Goal: Task Accomplishment & Management: Manage account settings

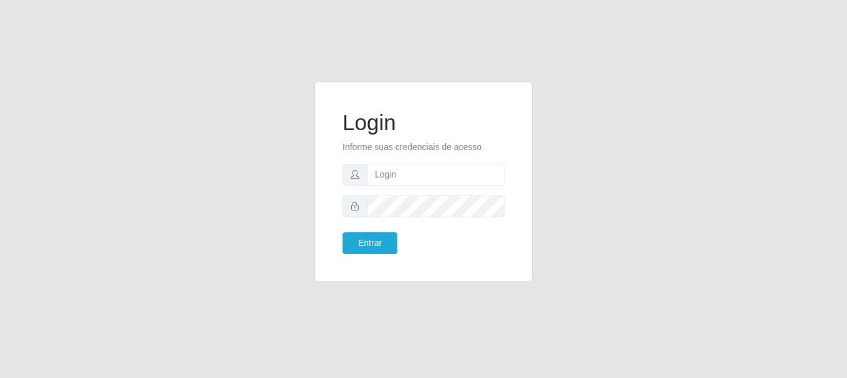
type input "[EMAIL_ADDRESS][DOMAIN_NAME]"
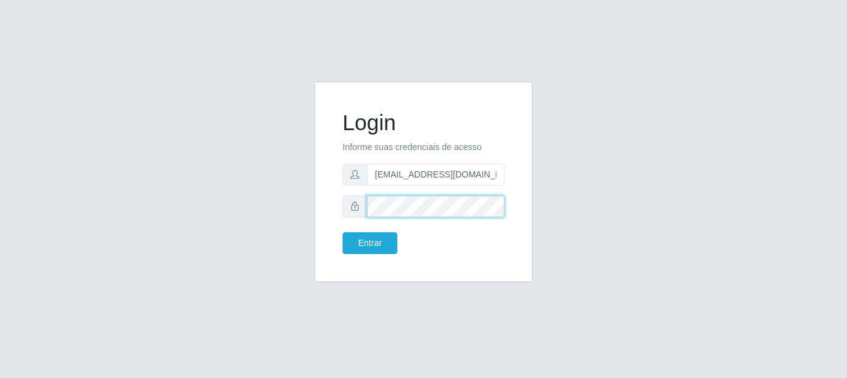
click at [343, 232] on button "Entrar" at bounding box center [370, 243] width 55 height 22
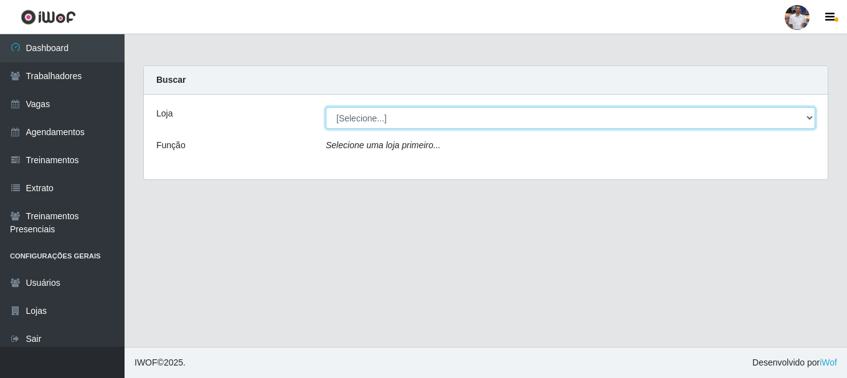
click at [495, 111] on select "[Selecione...] Supermercado São Sebastião - Unidade Camalaú" at bounding box center [570, 118] width 489 height 22
select select "165"
click at [326, 107] on select "[Selecione...] Supermercado São Sebastião - Unidade Camalaú" at bounding box center [570, 118] width 489 height 22
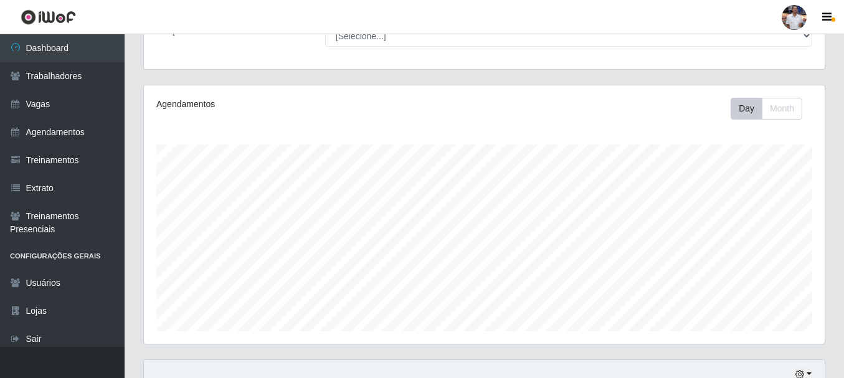
scroll to position [45, 0]
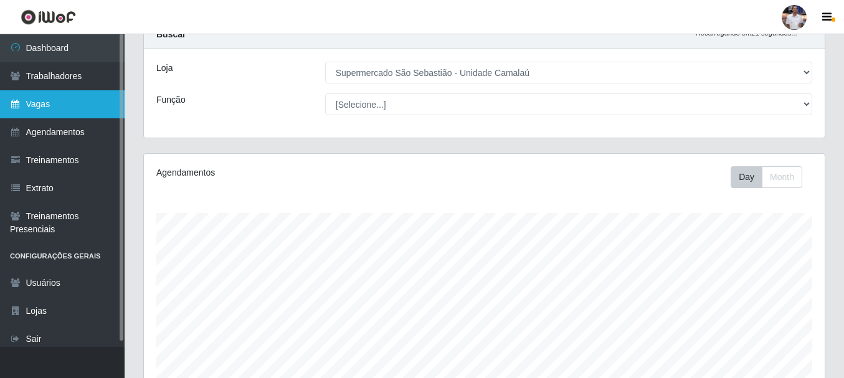
click at [66, 114] on link "Vagas" at bounding box center [62, 104] width 125 height 28
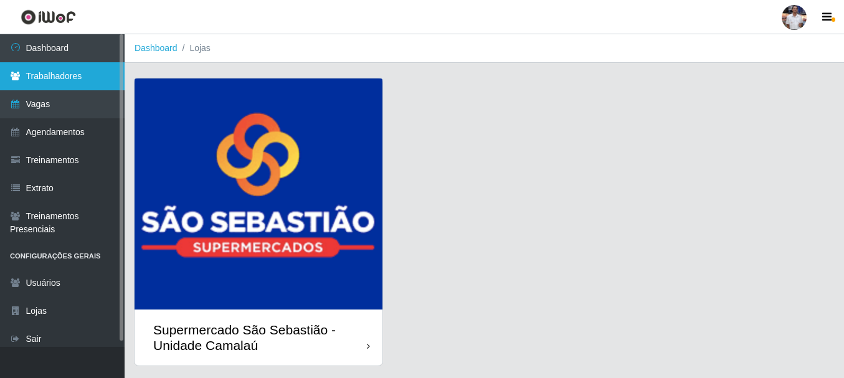
click at [72, 67] on link "Trabalhadores" at bounding box center [62, 76] width 125 height 28
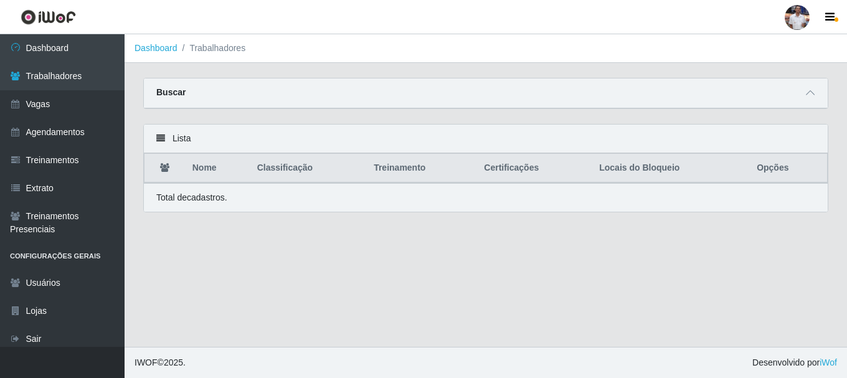
click at [809, 87] on span at bounding box center [810, 93] width 15 height 14
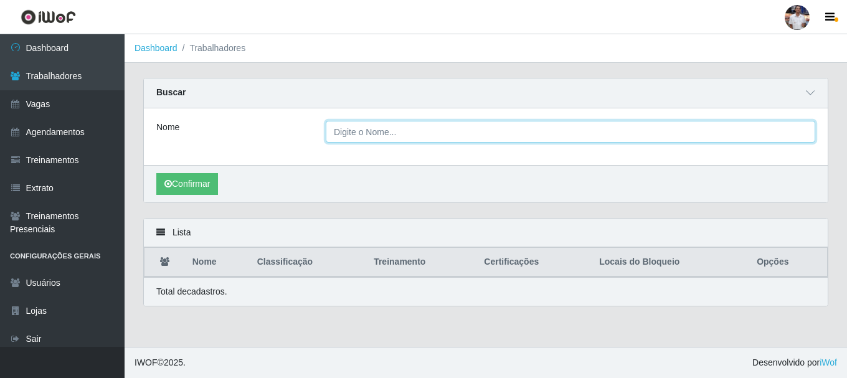
click at [471, 128] on input "Nome" at bounding box center [570, 132] width 489 height 22
type input "laura"
click at [156, 173] on button "Confirmar" at bounding box center [187, 184] width 62 height 22
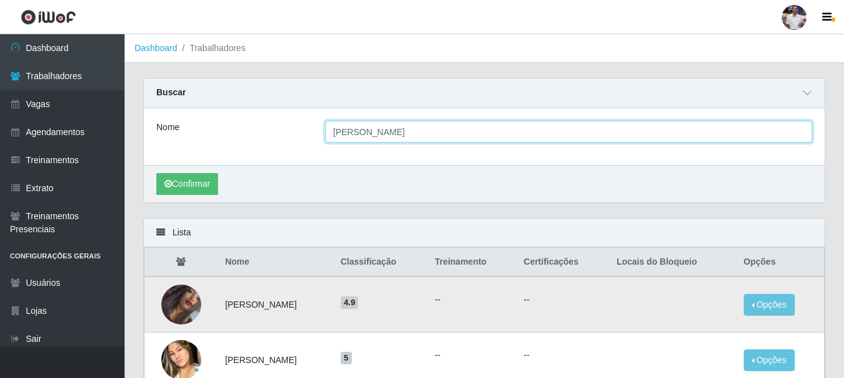
scroll to position [95, 0]
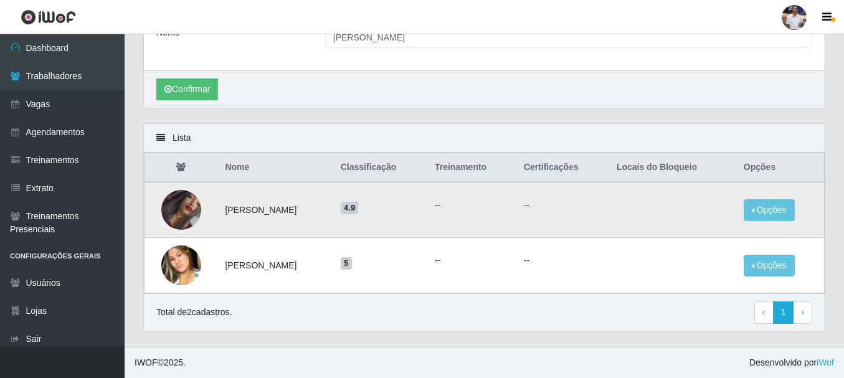
click at [546, 217] on td "--" at bounding box center [562, 210] width 93 height 56
click at [773, 219] on button "Opções" at bounding box center [769, 210] width 51 height 22
click at [427, 225] on td "4.9" at bounding box center [380, 210] width 94 height 56
click at [333, 211] on td "Laura Antônia da Silva Faustino" at bounding box center [274, 210] width 115 height 56
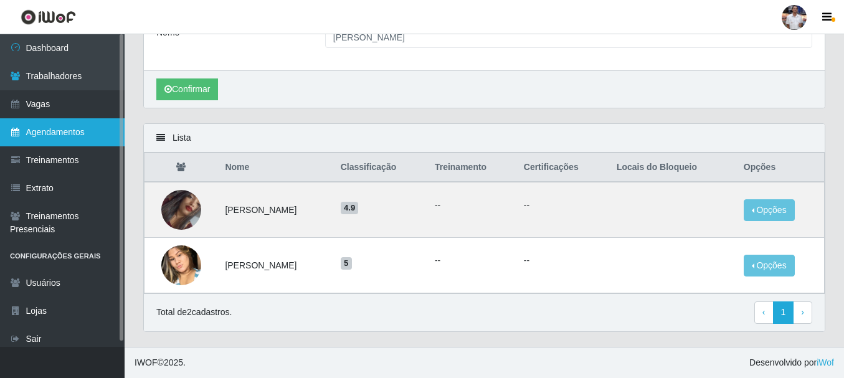
click at [70, 131] on link "Agendamentos" at bounding box center [62, 132] width 125 height 28
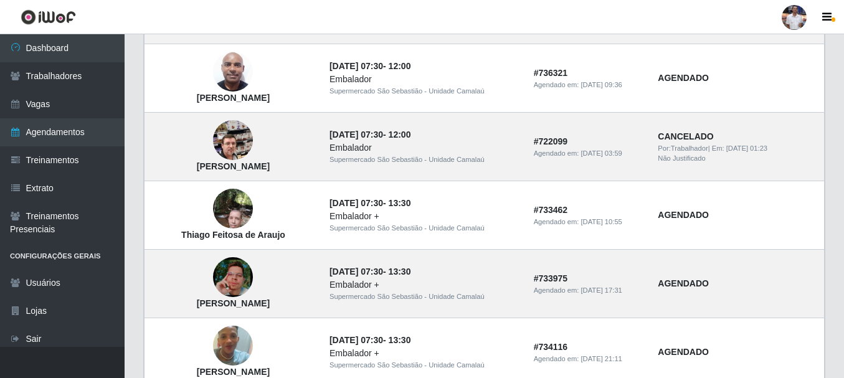
scroll to position [922, 0]
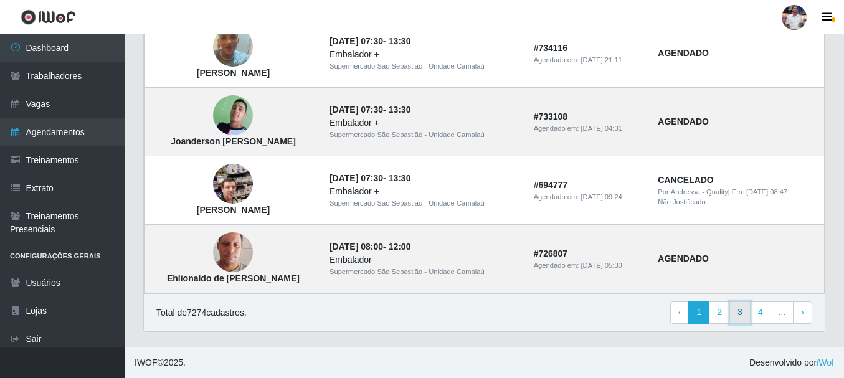
click at [735, 316] on link "3" at bounding box center [739, 312] width 21 height 22
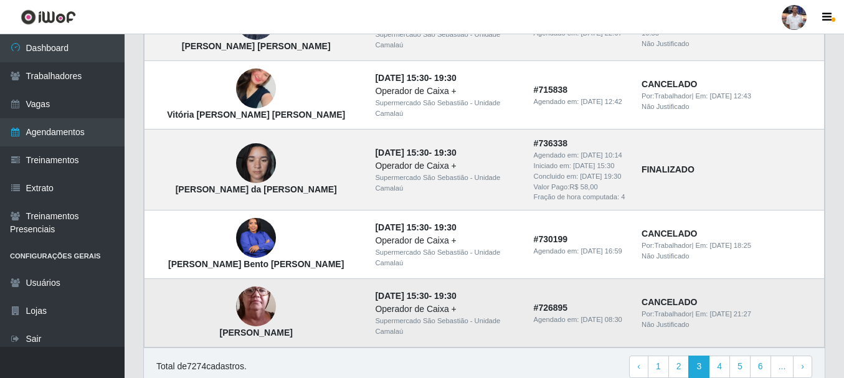
scroll to position [985, 0]
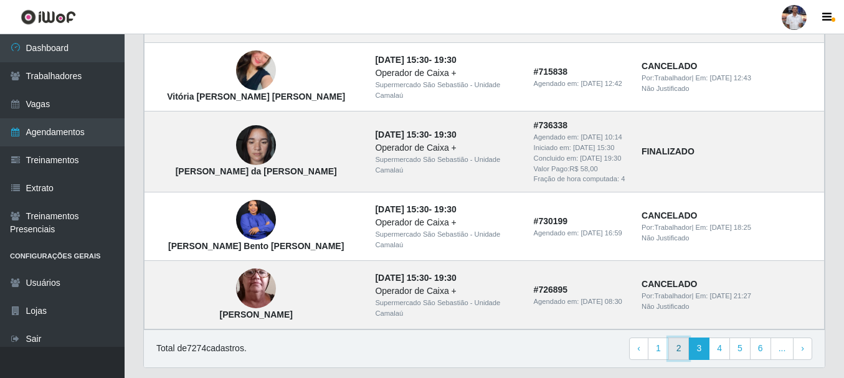
click at [679, 338] on link "2" at bounding box center [678, 349] width 21 height 22
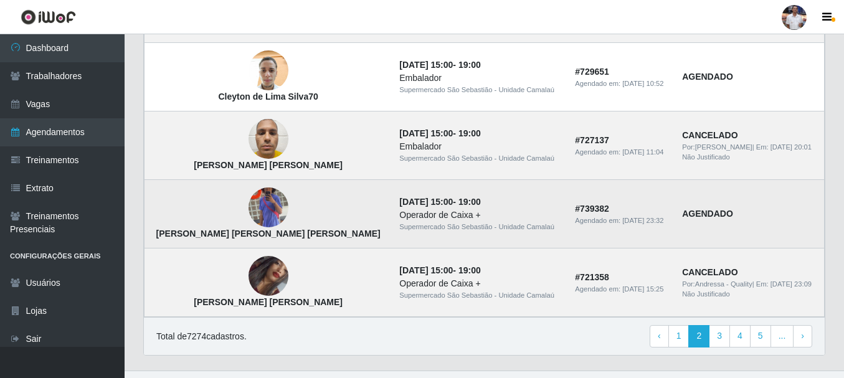
scroll to position [922, 0]
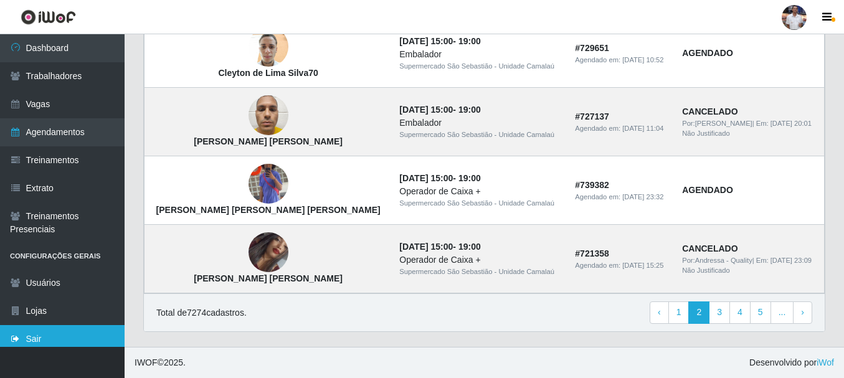
click at [34, 344] on link "Sair" at bounding box center [62, 339] width 125 height 28
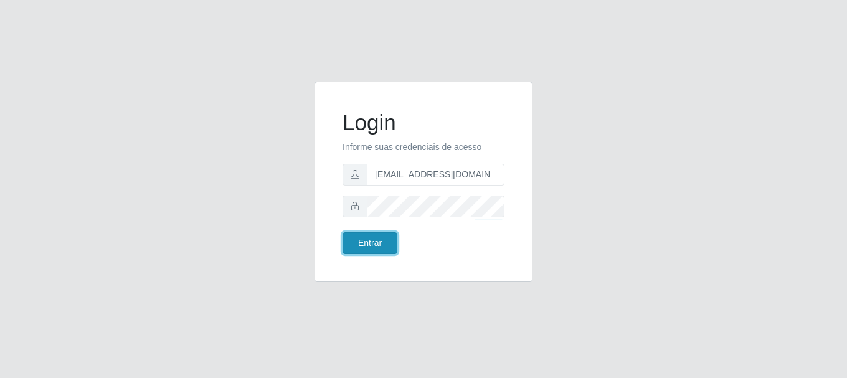
click at [364, 232] on button "Entrar" at bounding box center [370, 243] width 55 height 22
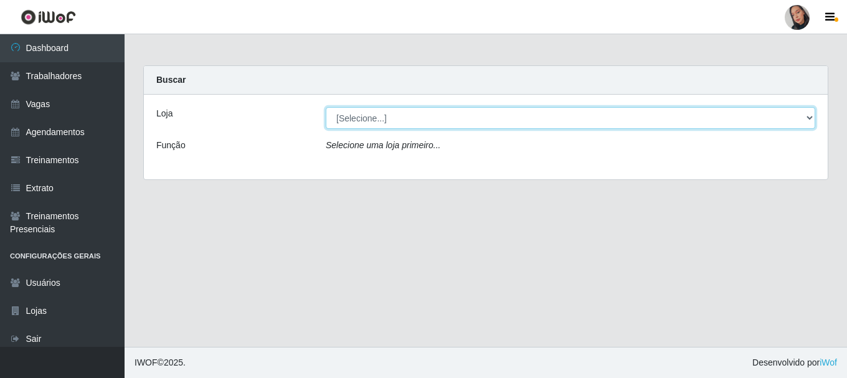
click at [415, 111] on select "[Selecione...] Supermercado São Sebastião - Unidade Camalaú" at bounding box center [570, 118] width 489 height 22
select select "165"
click at [326, 107] on select "[Selecione...] Supermercado São Sebastião - Unidade Camalaú" at bounding box center [570, 118] width 489 height 22
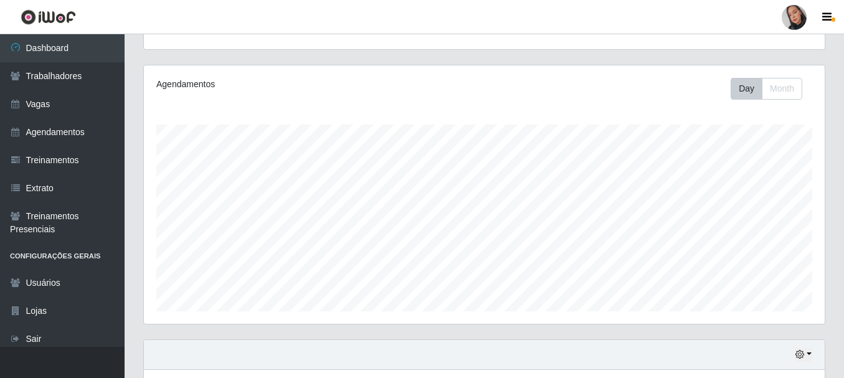
scroll to position [357, 0]
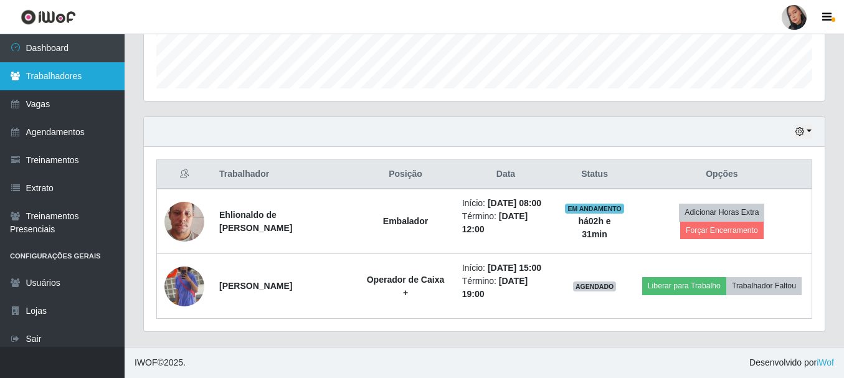
click at [79, 78] on link "Trabalhadores" at bounding box center [62, 76] width 125 height 28
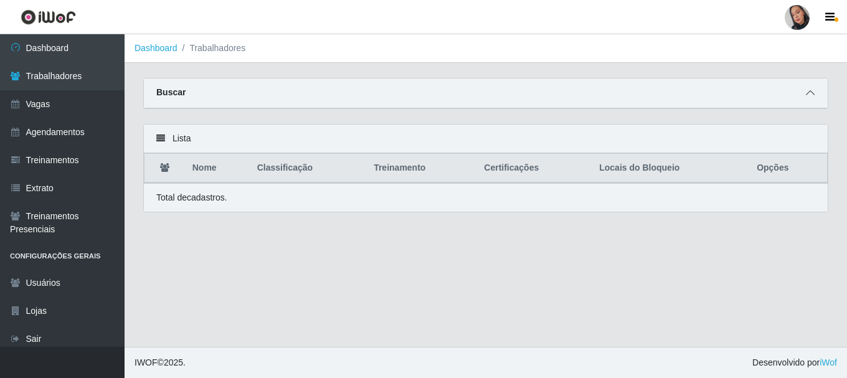
click at [808, 95] on icon at bounding box center [810, 92] width 9 height 9
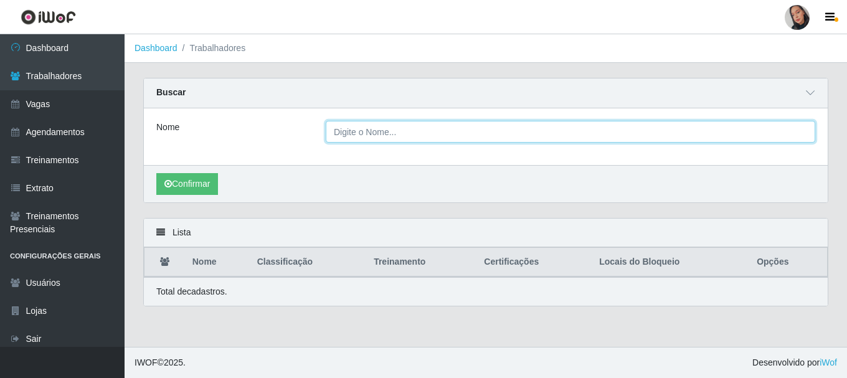
click at [442, 140] on input "Nome" at bounding box center [570, 132] width 489 height 22
type input "laura"
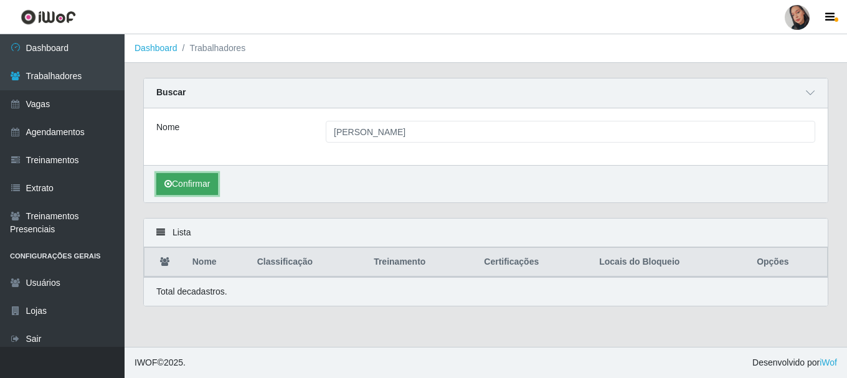
click at [178, 181] on button "Confirmar" at bounding box center [187, 184] width 62 height 22
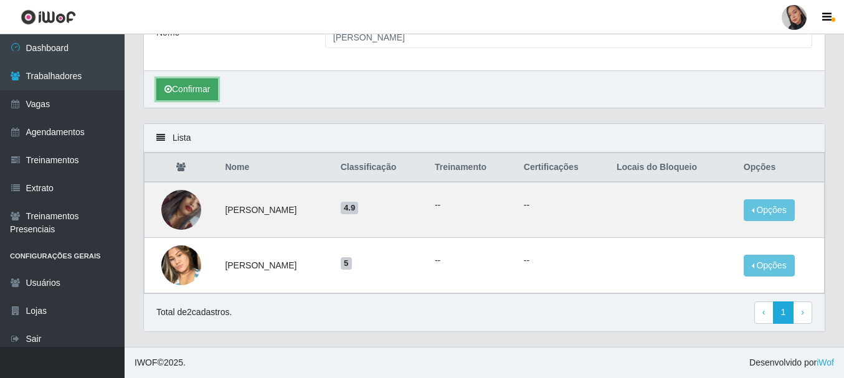
scroll to position [95, 0]
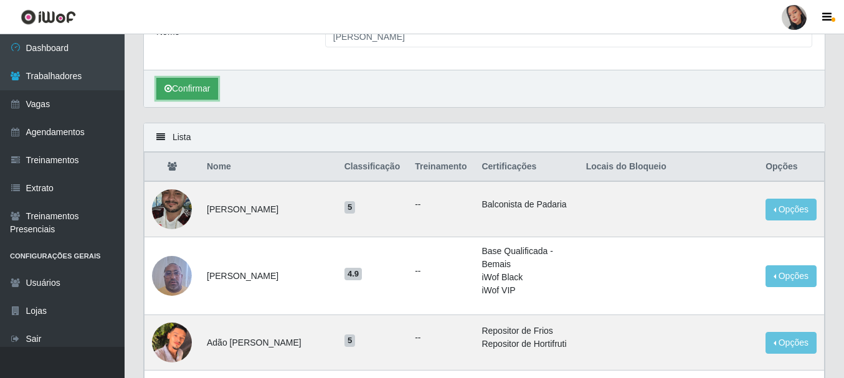
click at [174, 92] on button "Confirmar" at bounding box center [187, 89] width 62 height 22
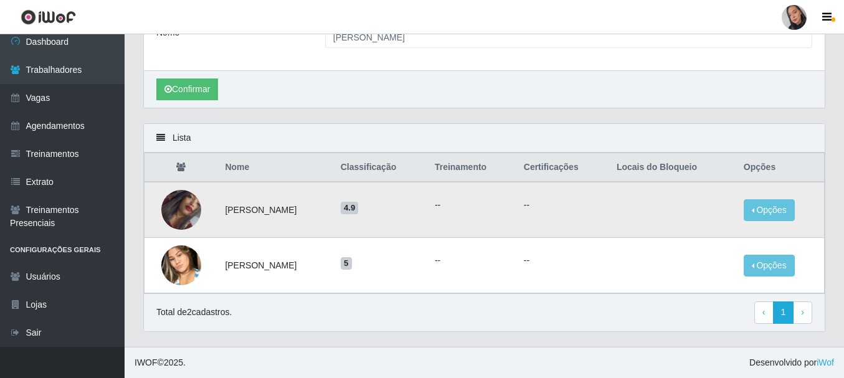
click at [777, 222] on td "Opções Bloquear - Empresa Bloquear - Loja" at bounding box center [780, 210] width 88 height 56
click at [775, 216] on button "Opções" at bounding box center [769, 210] width 51 height 22
click at [788, 9] on div at bounding box center [794, 17] width 25 height 25
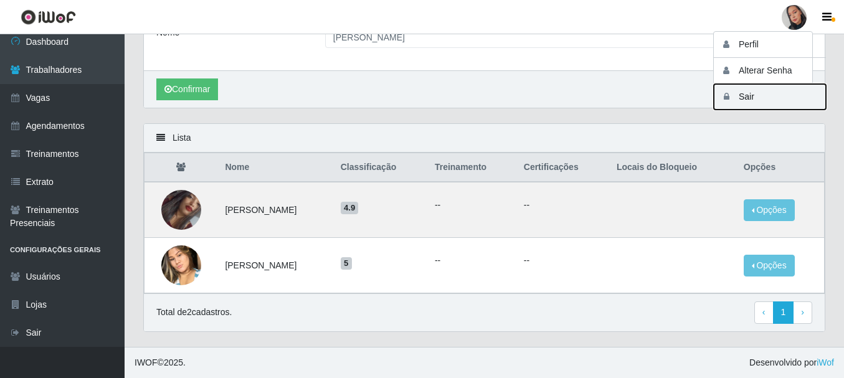
click at [777, 95] on button "Sair" at bounding box center [770, 97] width 112 height 26
